Goal: Information Seeking & Learning: Learn about a topic

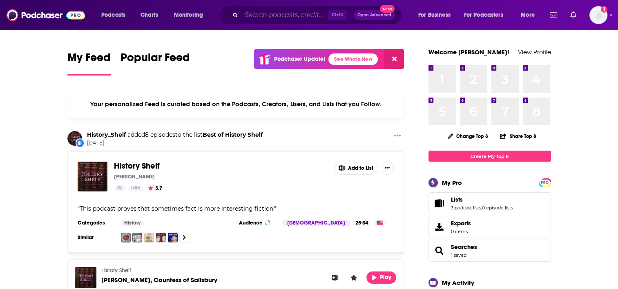
click at [291, 14] on input "Search podcasts, credits, & more..." at bounding box center [284, 15] width 87 height 13
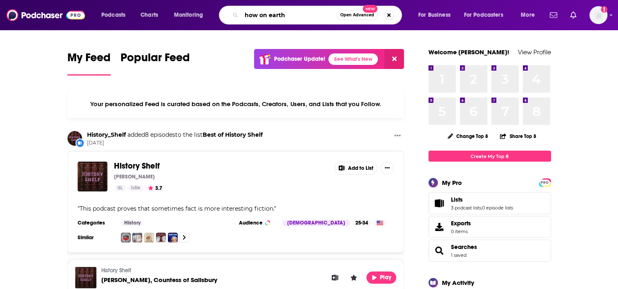
type input "how on earth"
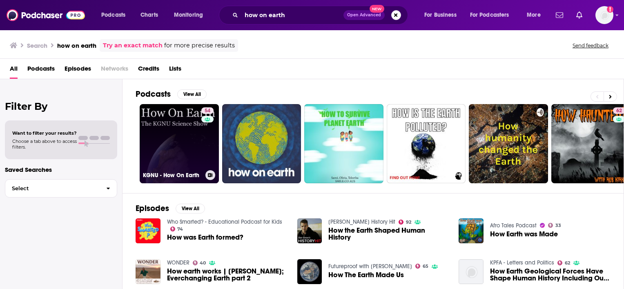
click at [186, 143] on link "54 KGNU - How On Earth" at bounding box center [179, 143] width 79 height 79
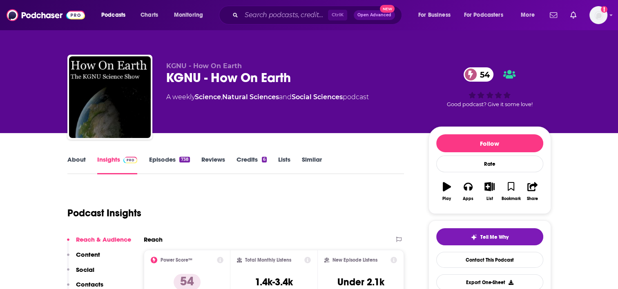
scroll to position [78, 0]
